Goal: Connect with others: Connect with others

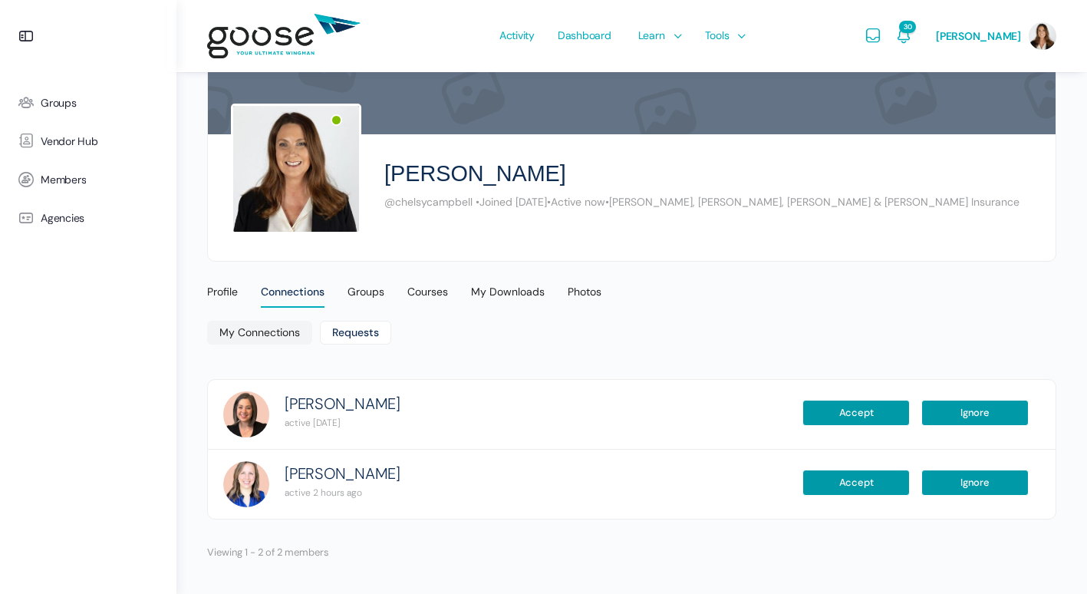
scroll to position [114, 0]
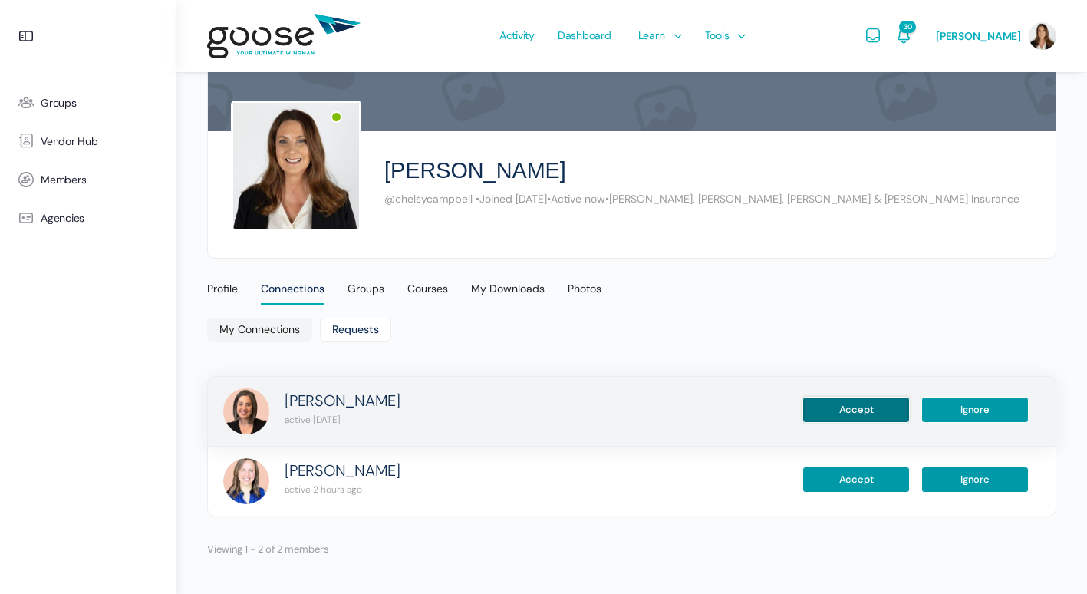
click at [859, 406] on button "Accept" at bounding box center [856, 410] width 107 height 26
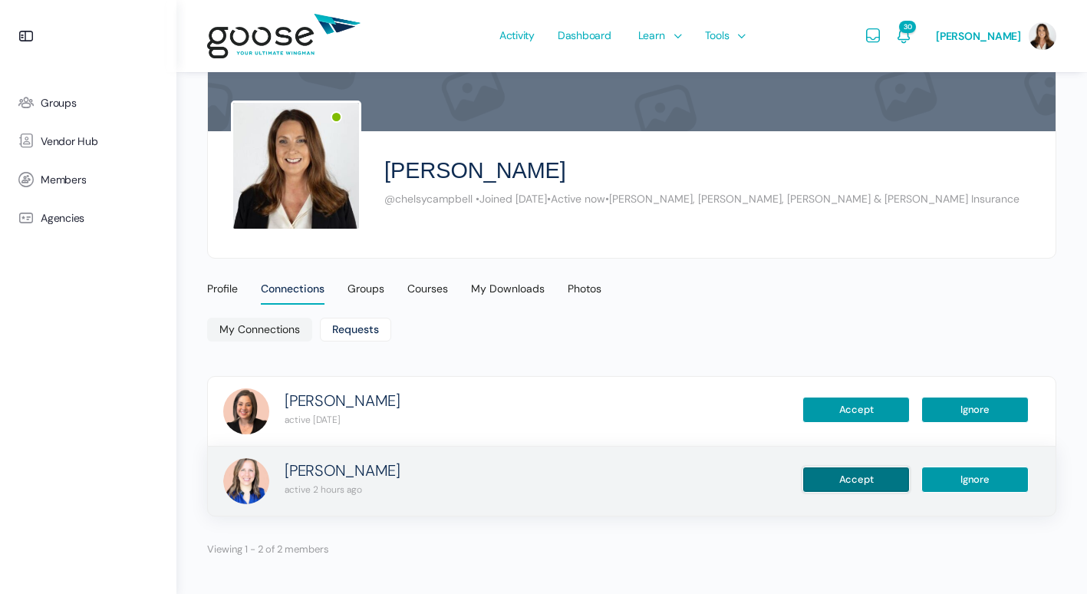
click at [859, 480] on button "Accept" at bounding box center [856, 479] width 107 height 26
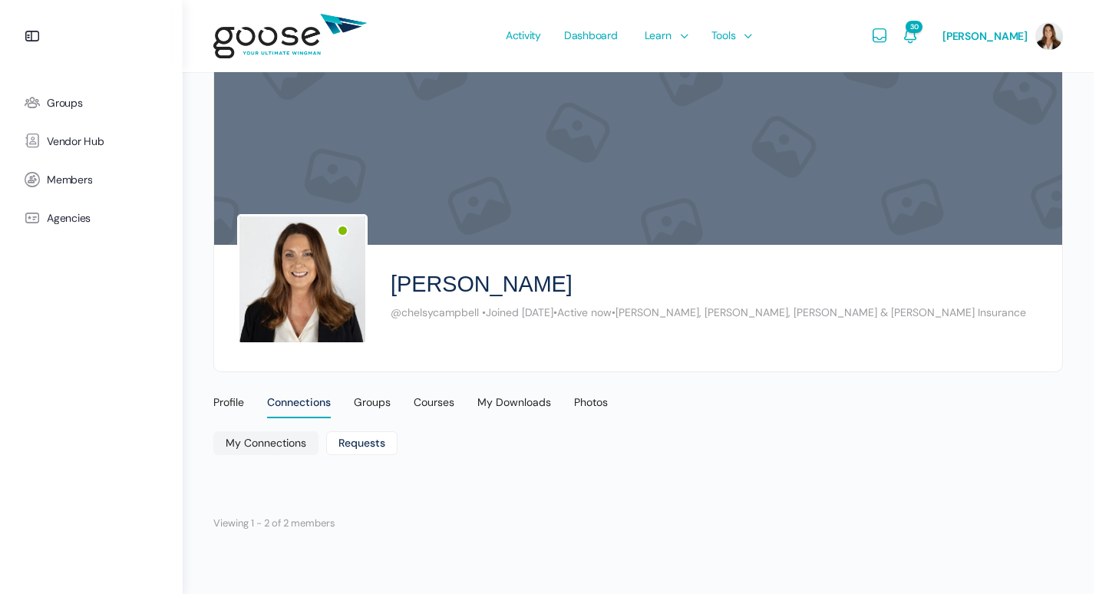
scroll to position [0, 0]
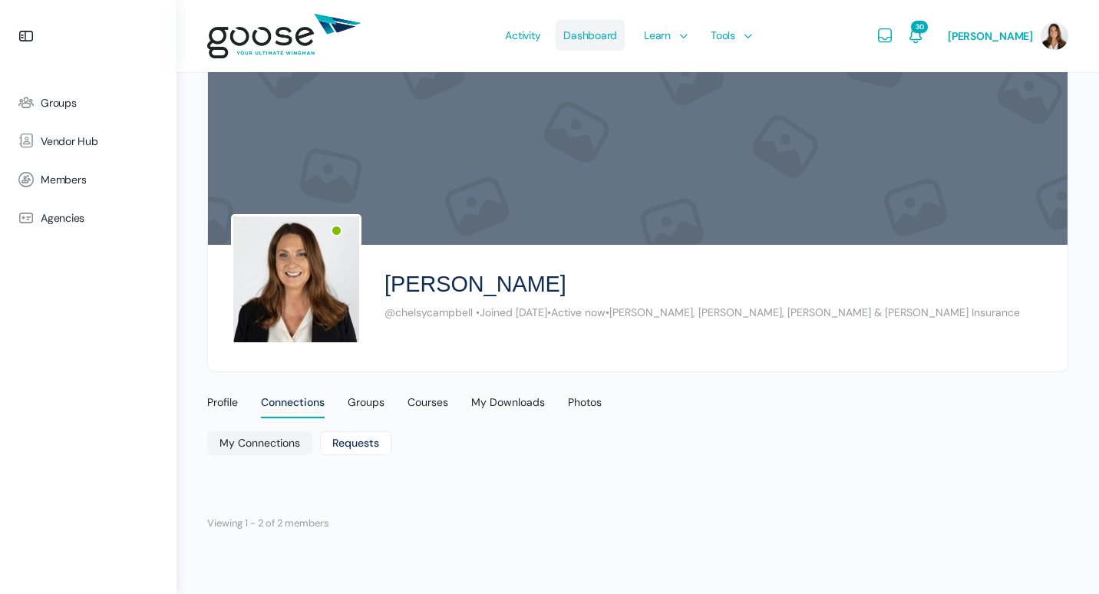
click at [593, 40] on span "Dashboard" at bounding box center [590, 35] width 54 height 72
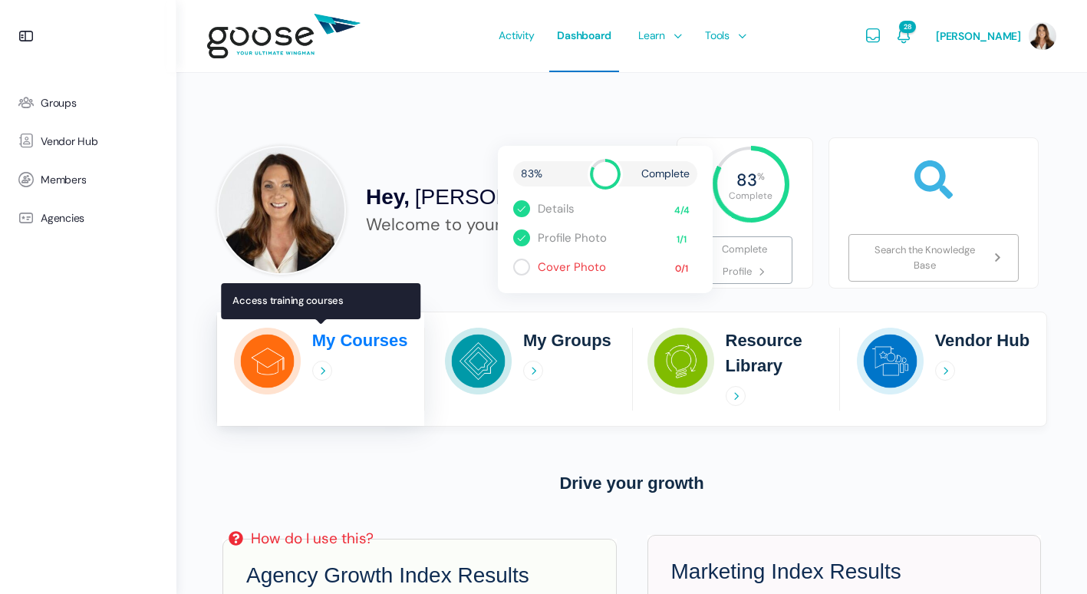
click at [396, 344] on h2 "My Courses" at bounding box center [360, 340] width 96 height 25
